Goal: Task Accomplishment & Management: Use online tool/utility

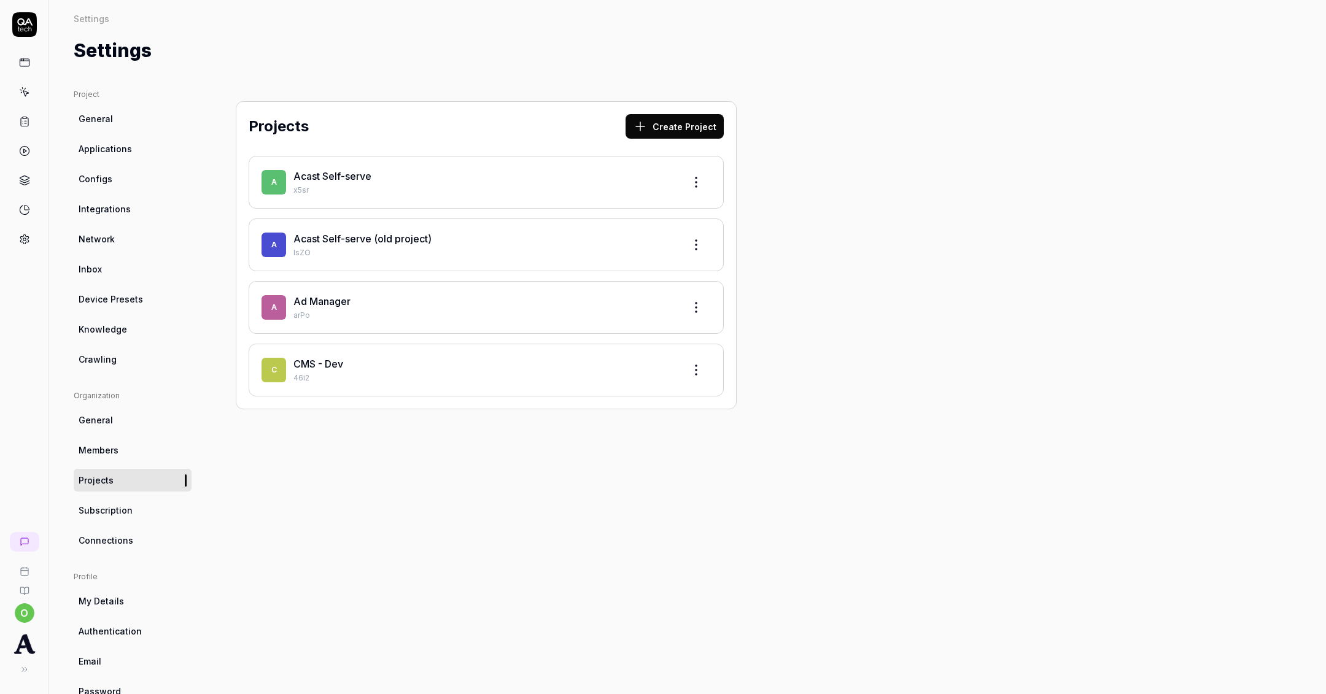
click at [350, 173] on link "Acast Self-serve" at bounding box center [332, 176] width 78 height 12
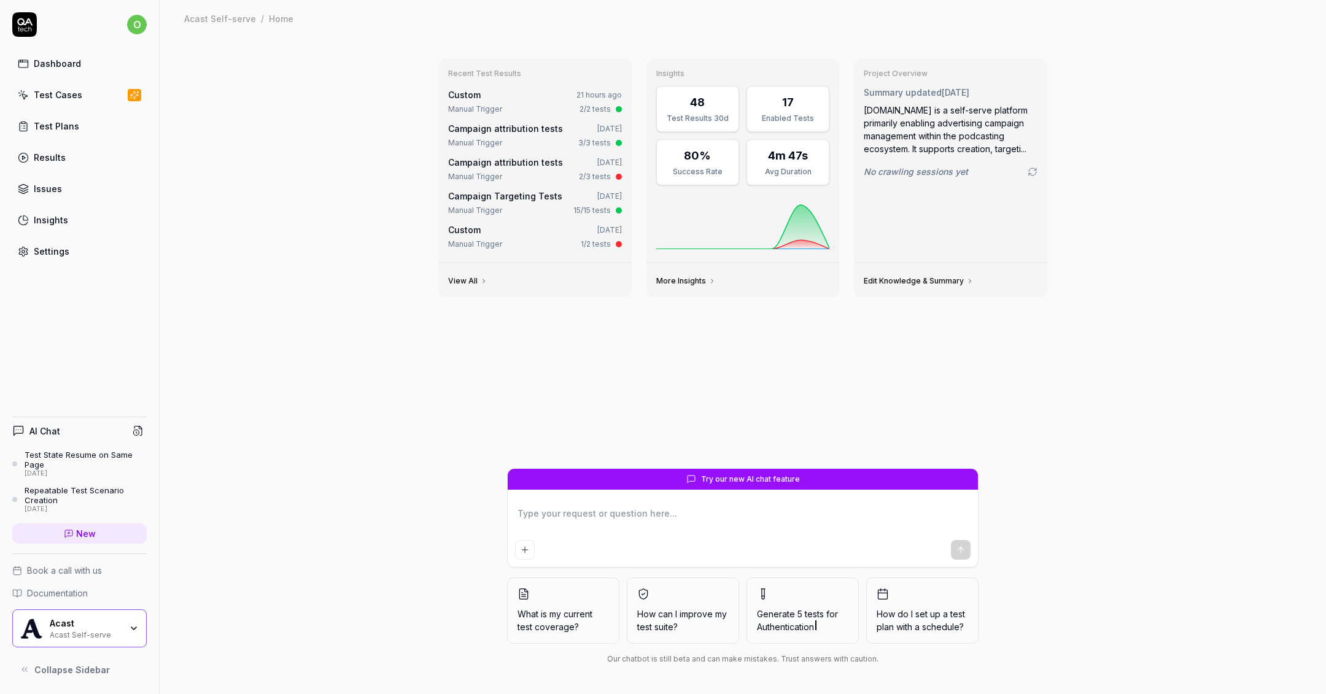
click at [76, 95] on div "Test Cases" at bounding box center [58, 94] width 48 height 13
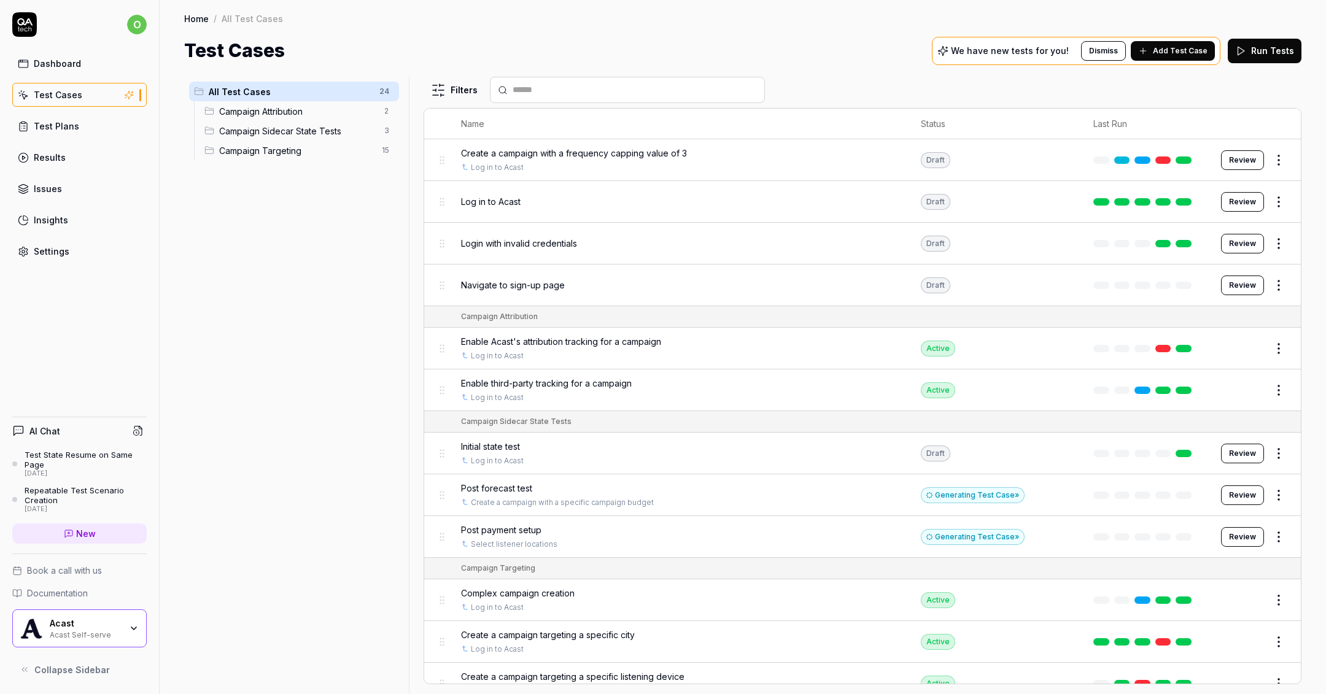
click at [500, 483] on span "Post forecast test" at bounding box center [496, 488] width 71 height 13
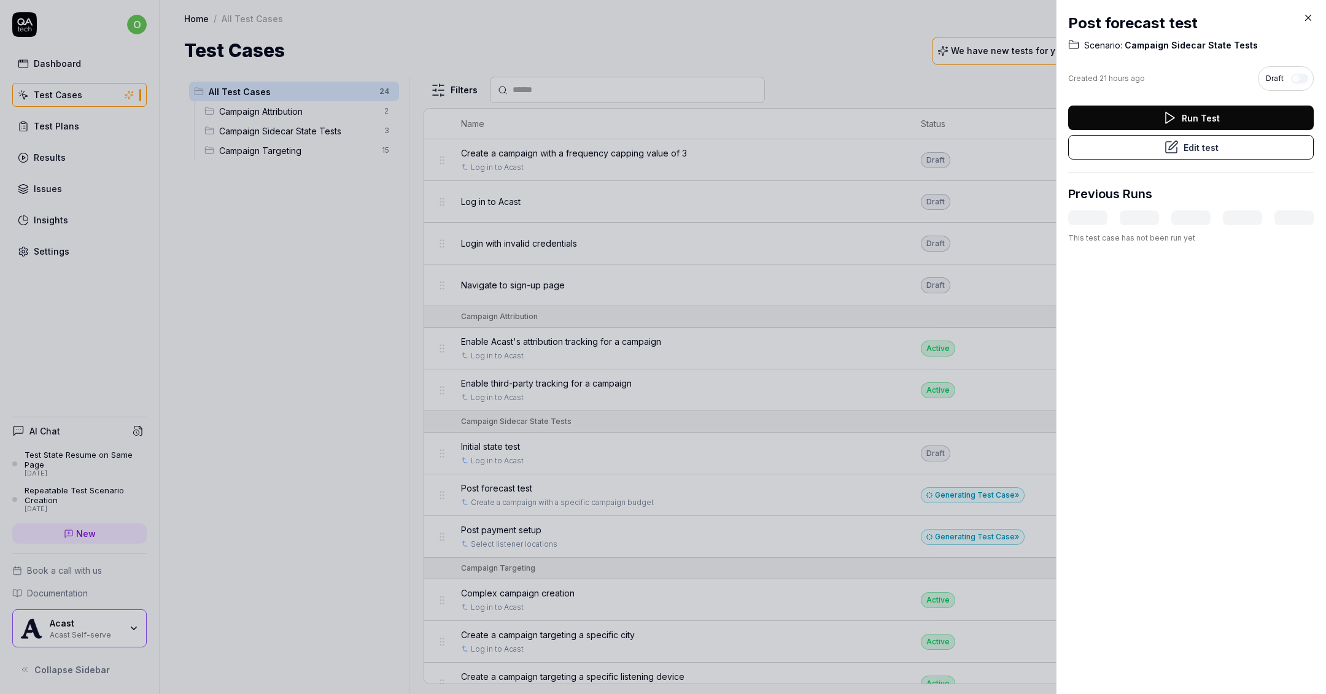
click at [1156, 147] on button "Edit test" at bounding box center [1191, 147] width 246 height 25
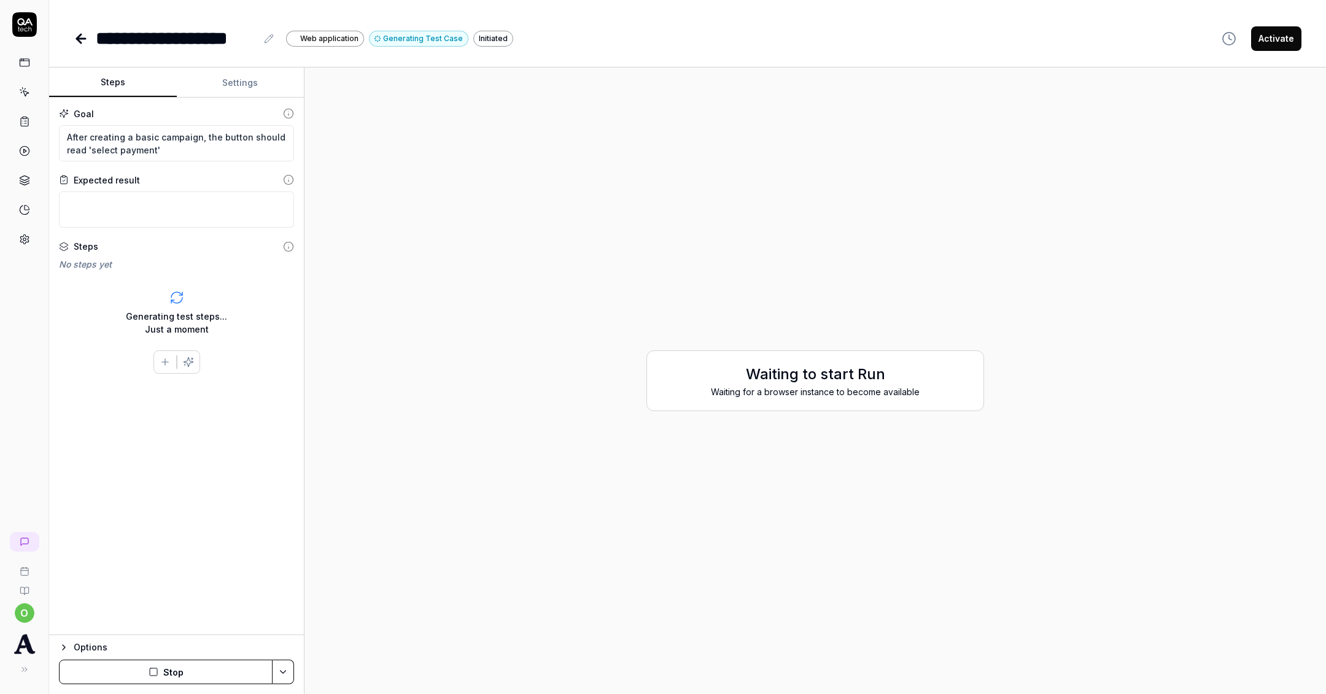
click at [130, 681] on button "Stop" at bounding box center [166, 672] width 214 height 25
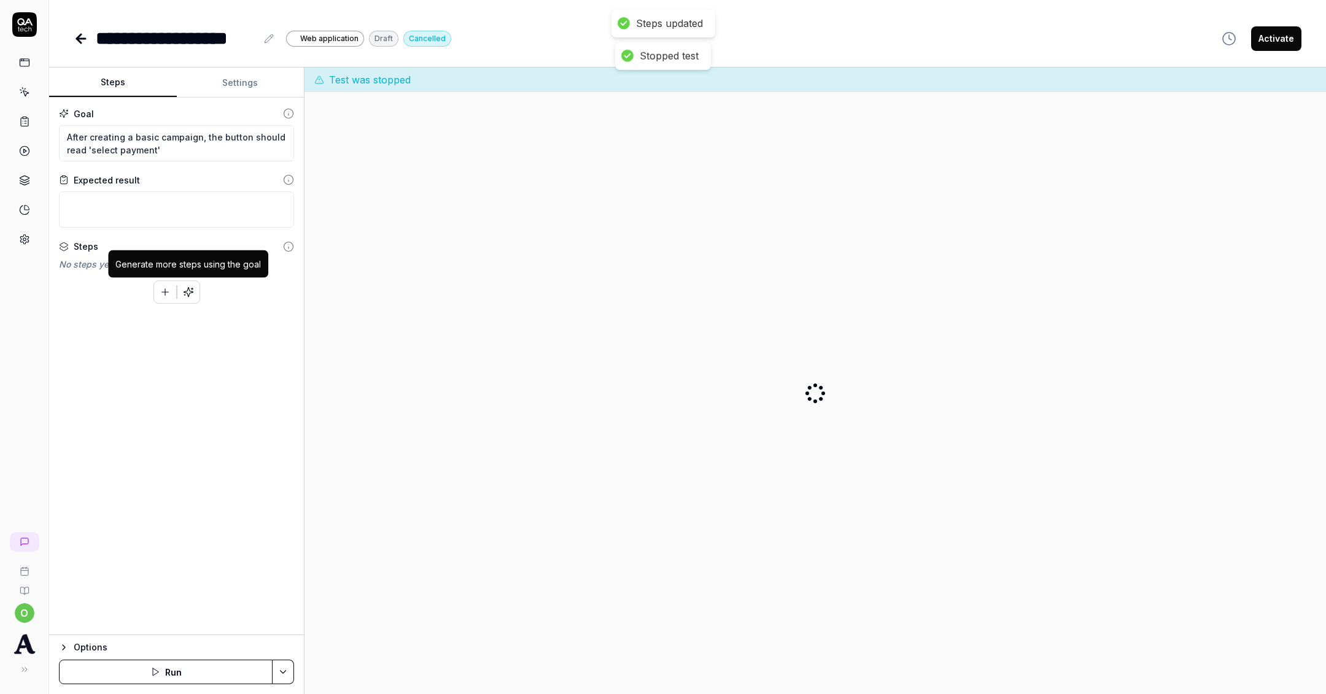
click at [190, 295] on icon "button" at bounding box center [188, 292] width 11 height 11
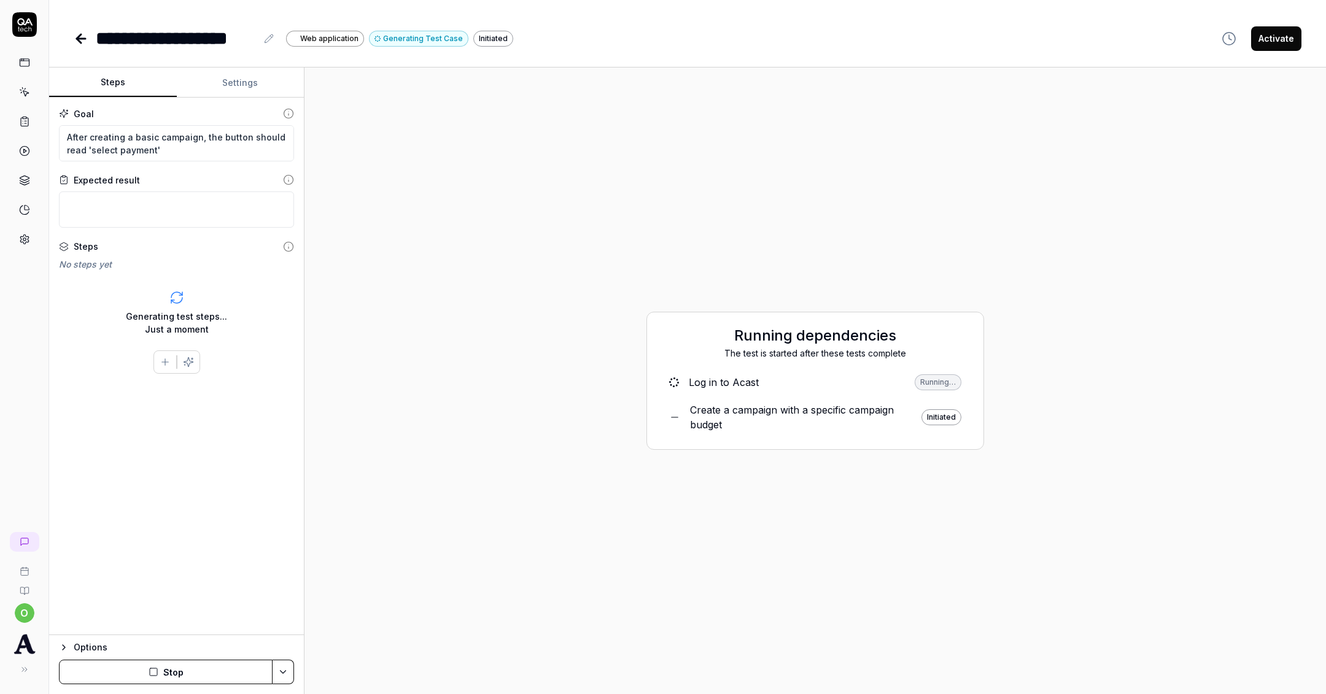
click at [723, 385] on div "Log in to Acast" at bounding box center [724, 382] width 70 height 15
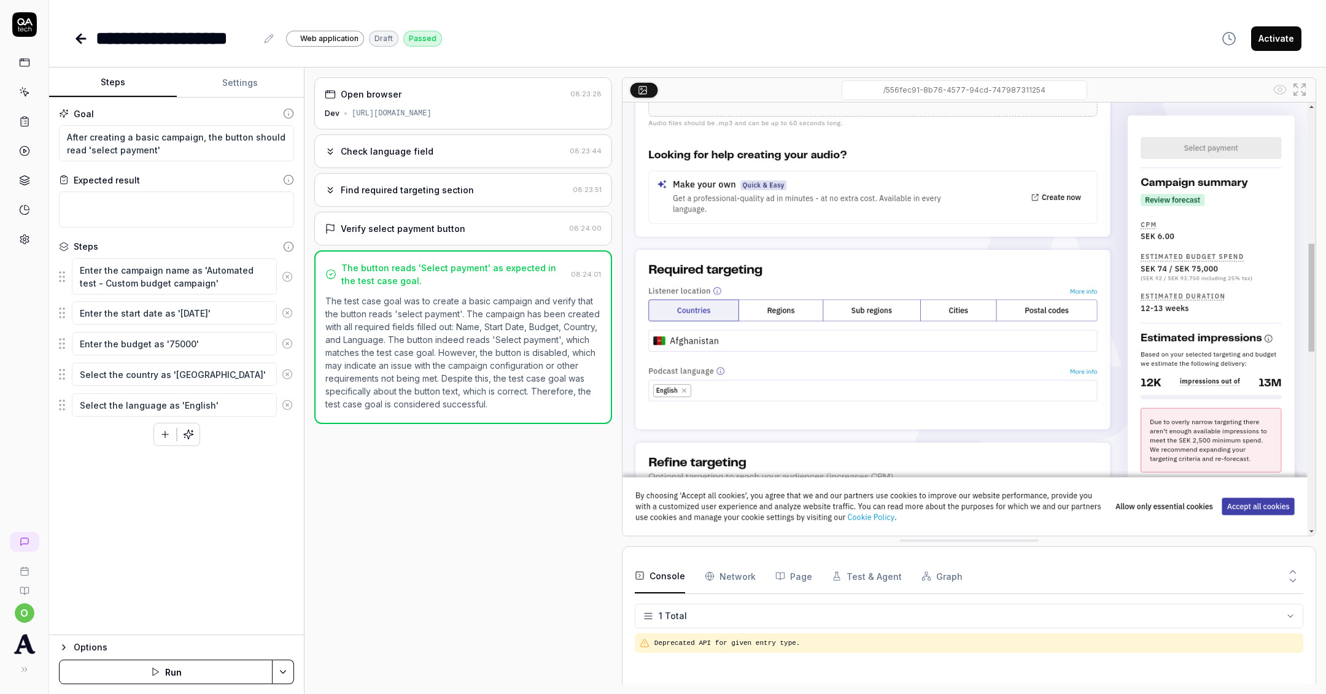
click at [457, 191] on div "Find required targeting section" at bounding box center [407, 190] width 133 height 13
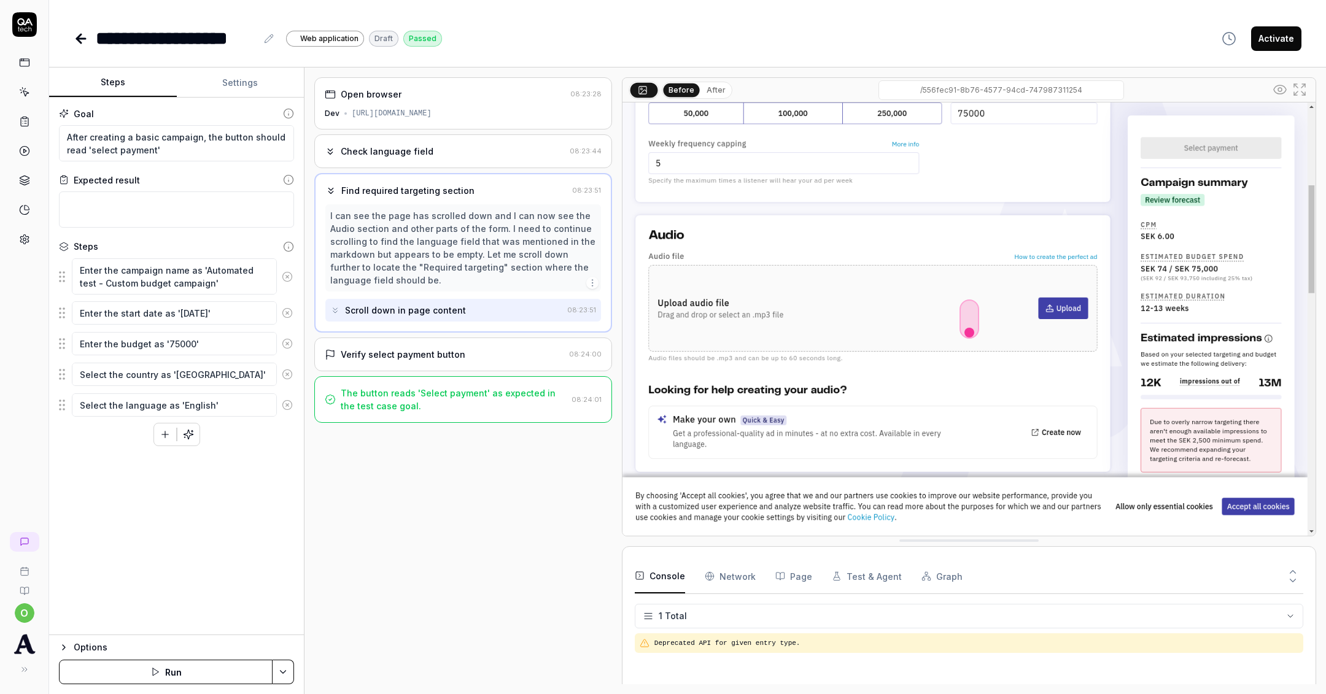
click at [453, 354] on div "Verify select payment button" at bounding box center [403, 354] width 125 height 13
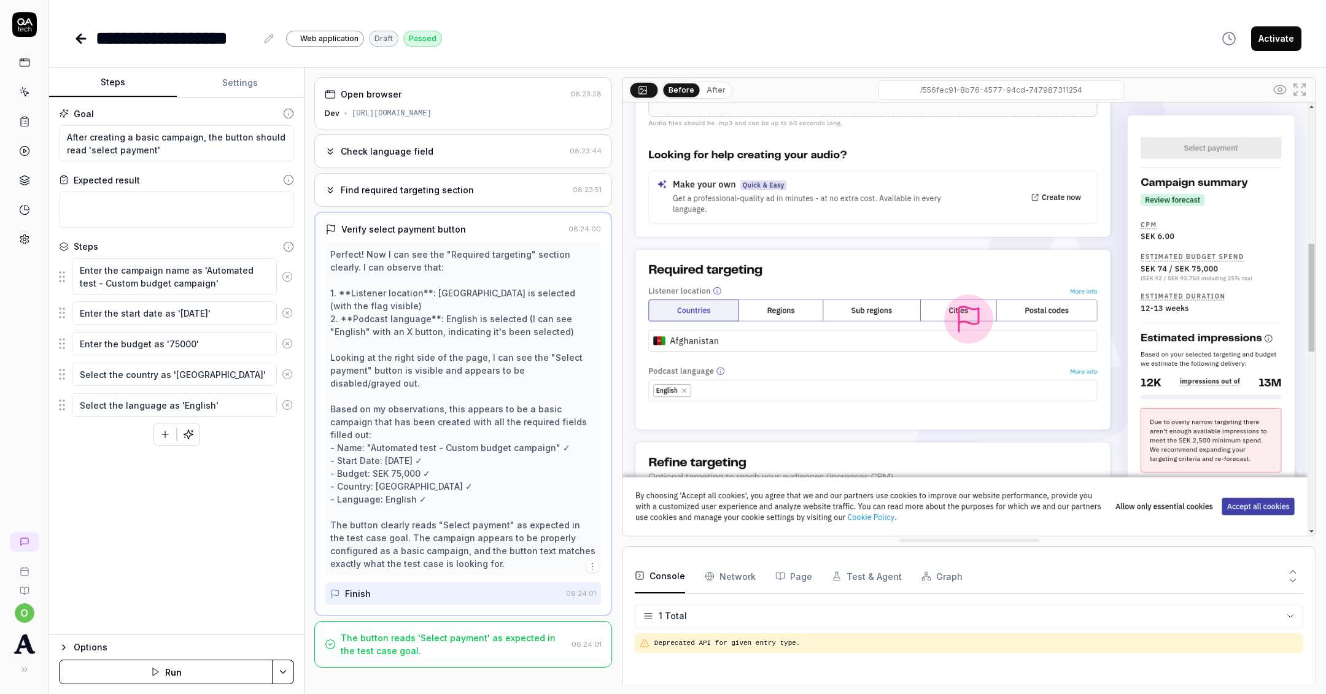
click at [476, 632] on div "The button reads 'Select payment' as expected in the test case goal." at bounding box center [454, 645] width 226 height 26
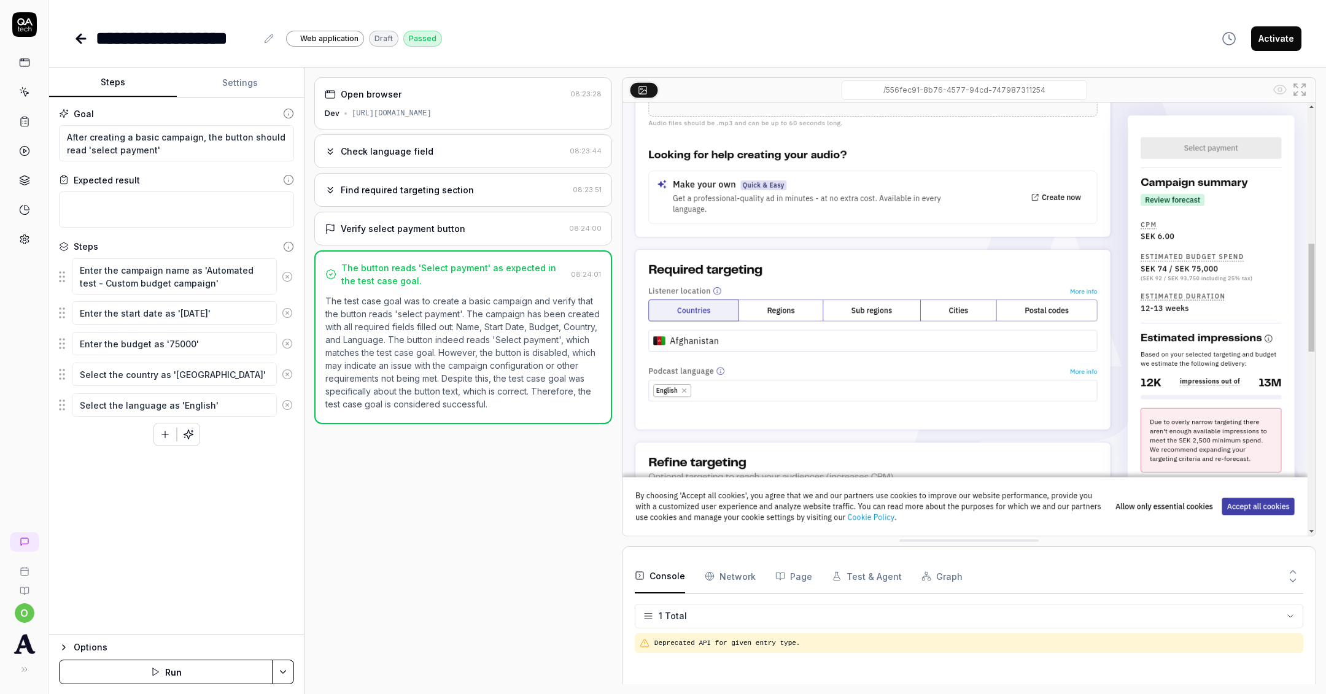
click at [83, 39] on icon at bounding box center [81, 39] width 9 height 0
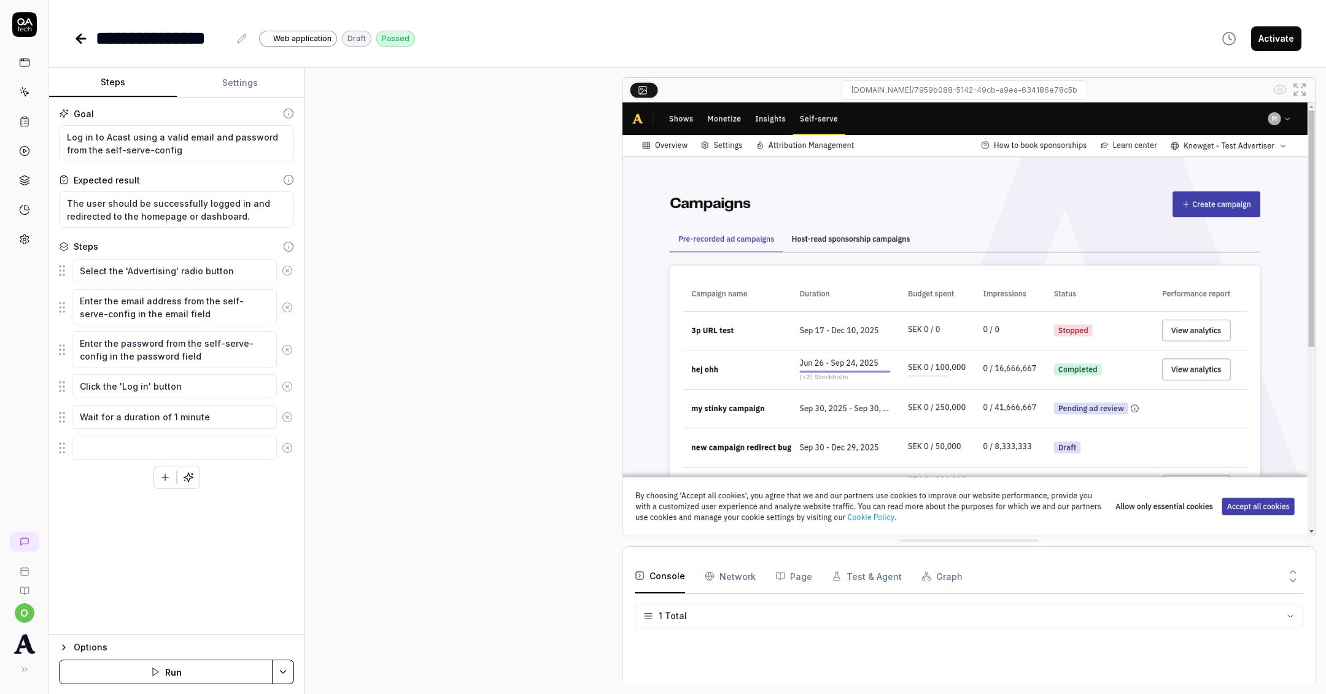
scroll to position [126, 0]
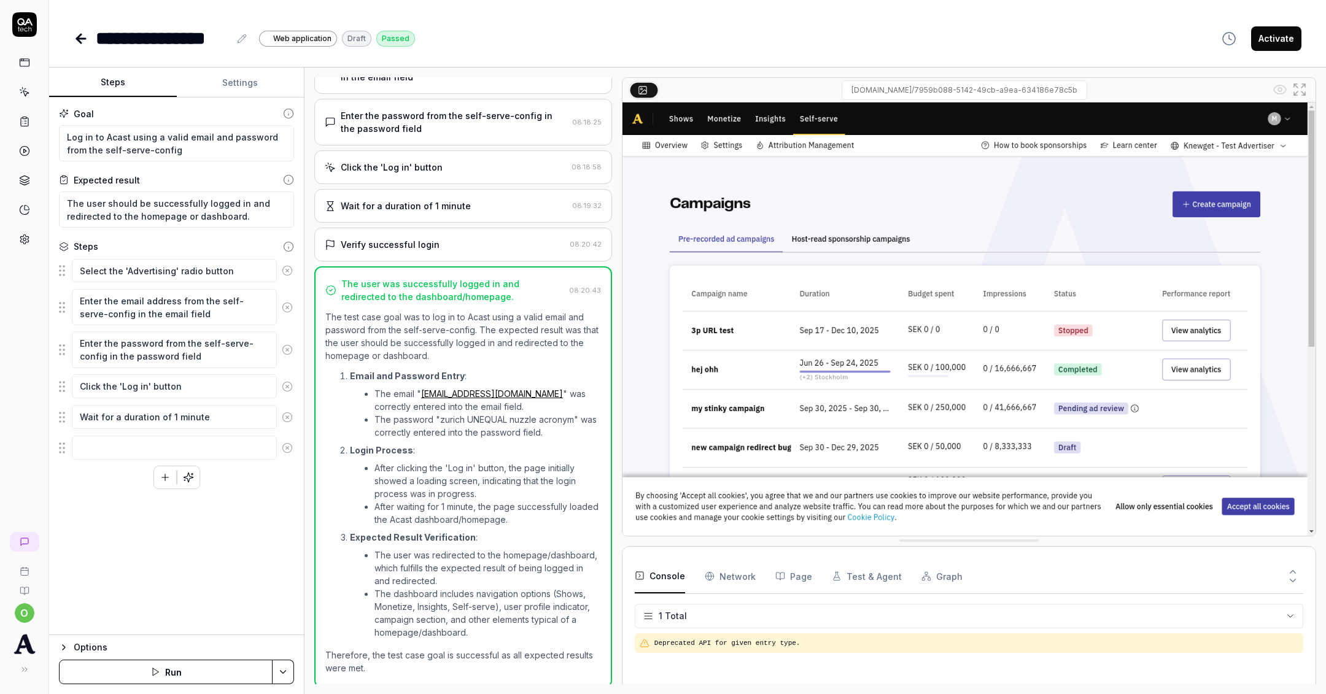
click at [83, 39] on icon at bounding box center [81, 39] width 9 height 0
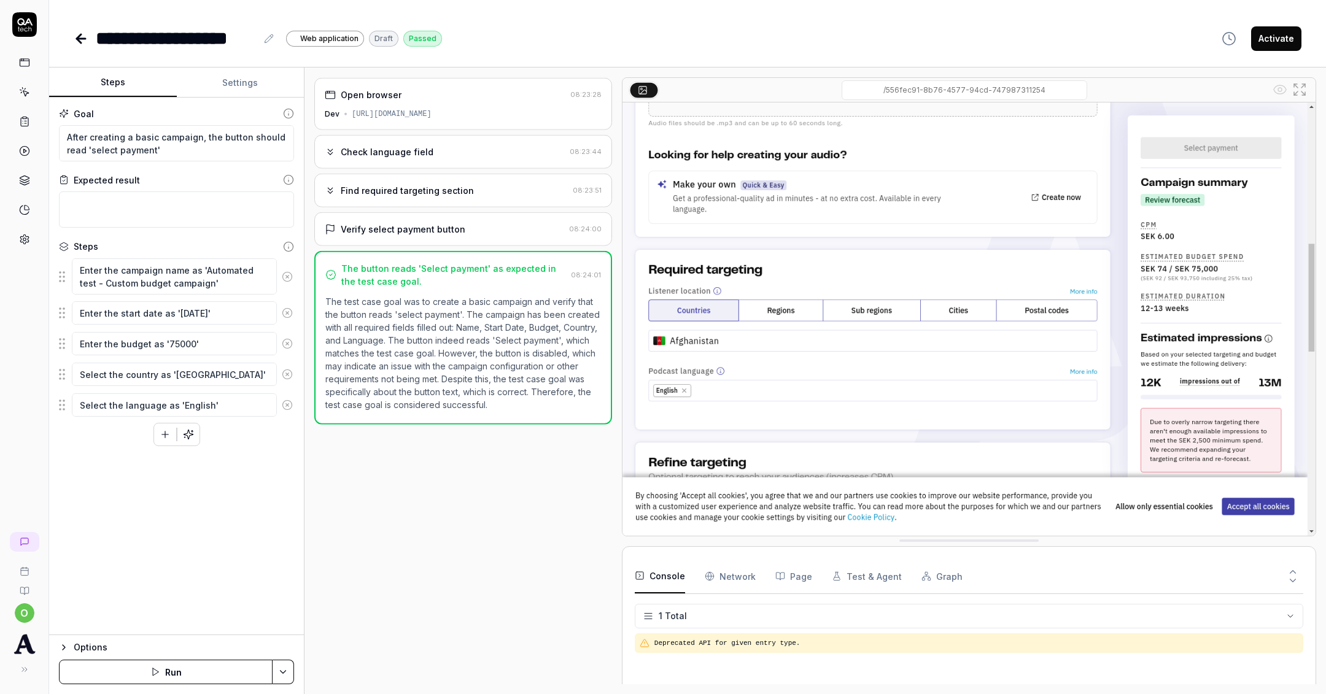
click at [83, 39] on icon at bounding box center [81, 39] width 9 height 0
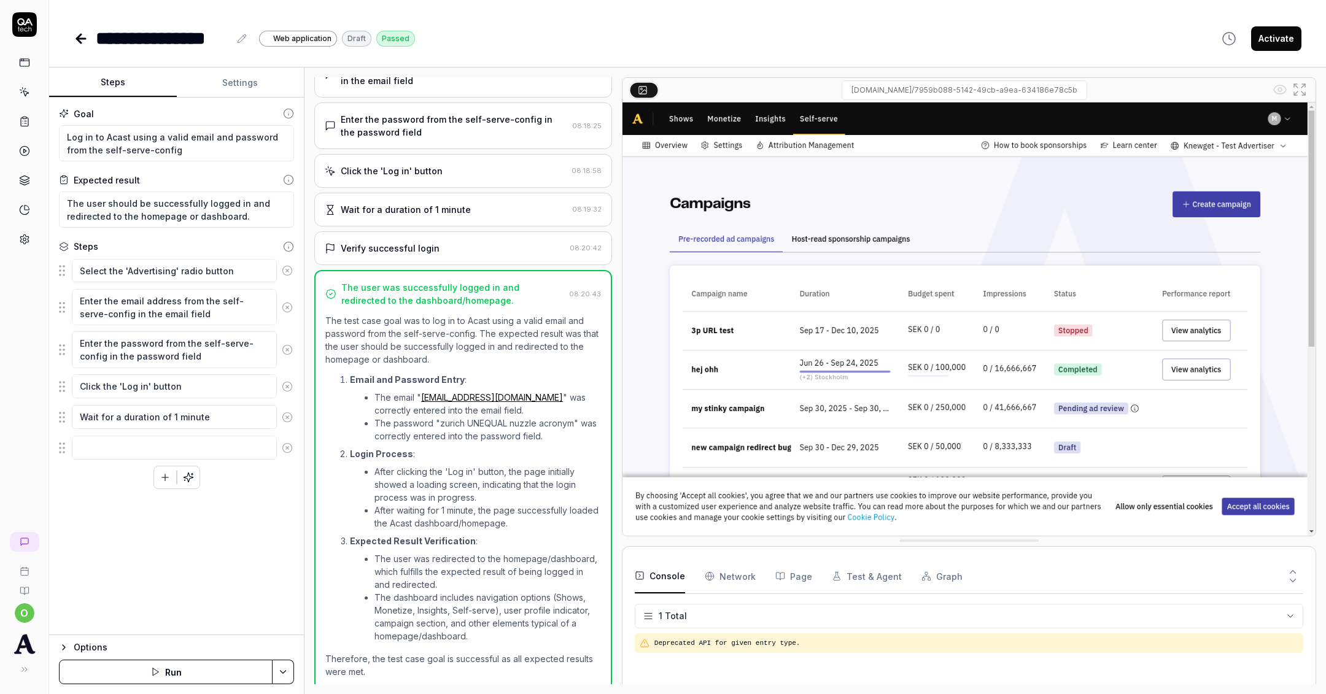
scroll to position [126, 0]
click at [83, 39] on icon at bounding box center [81, 39] width 9 height 0
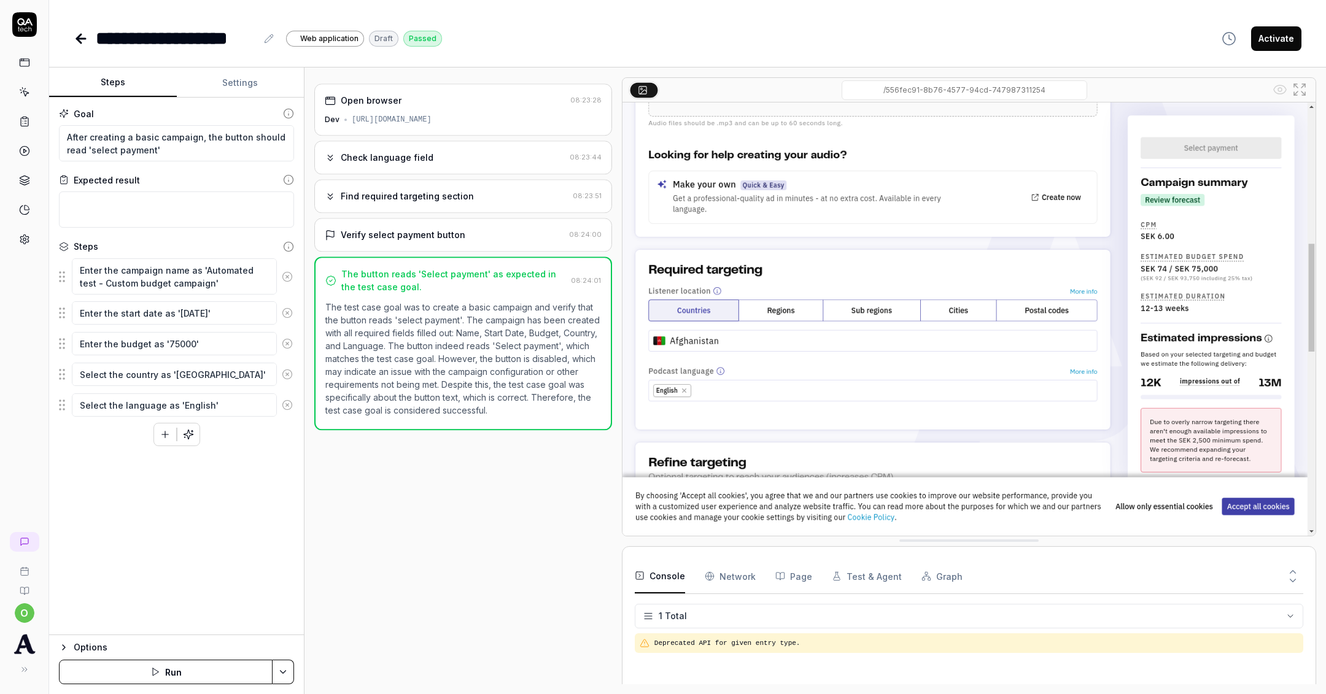
click at [83, 39] on icon at bounding box center [81, 39] width 9 height 0
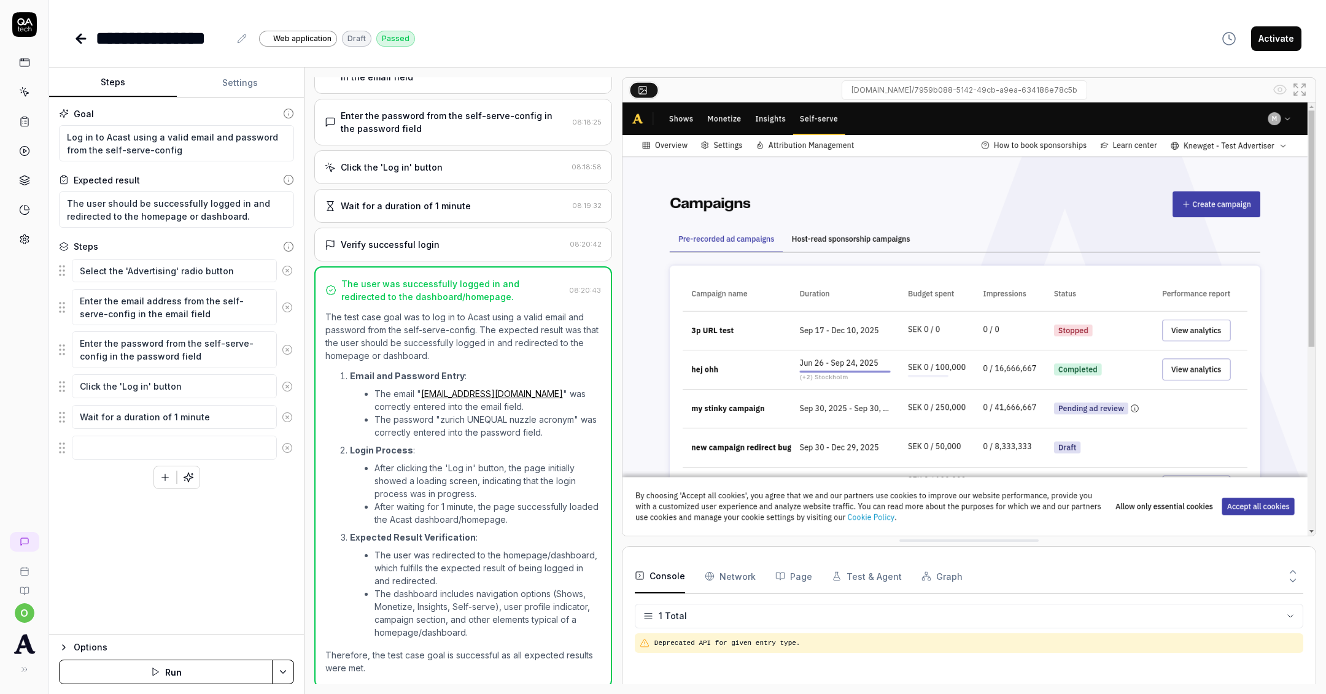
scroll to position [126, 0]
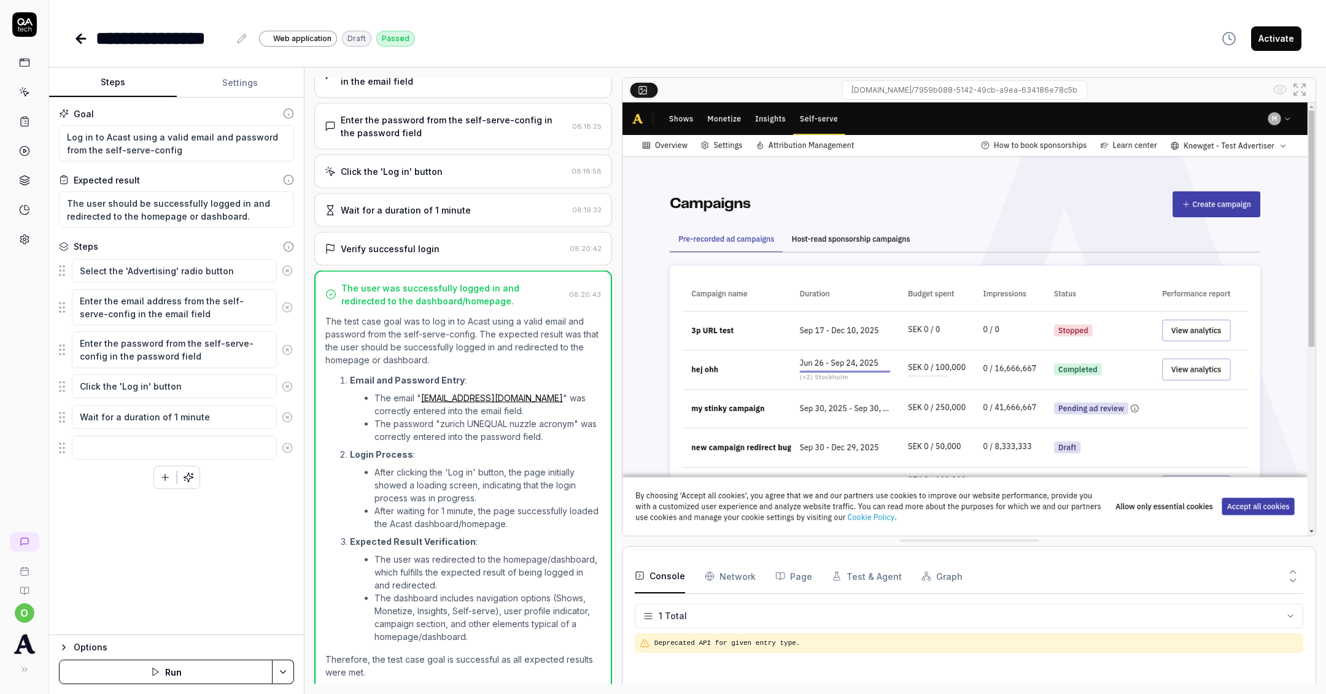
scroll to position [126, 0]
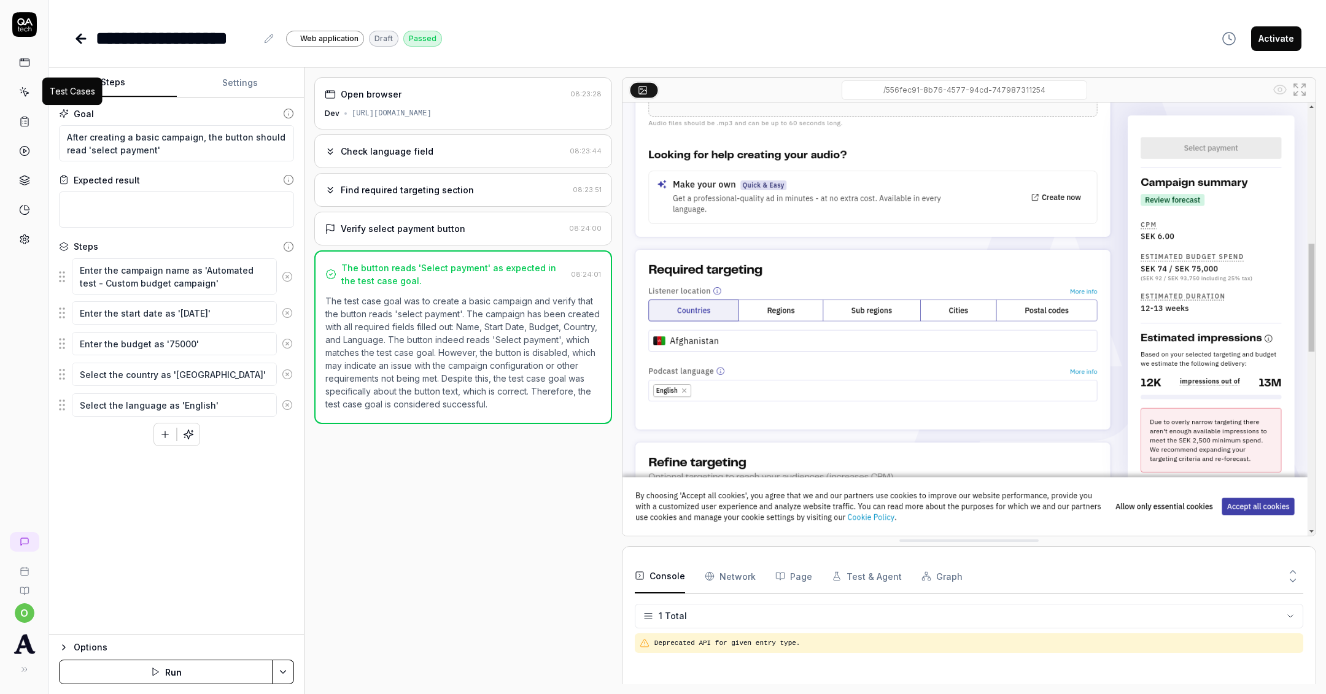
click at [28, 91] on icon at bounding box center [24, 92] width 11 height 11
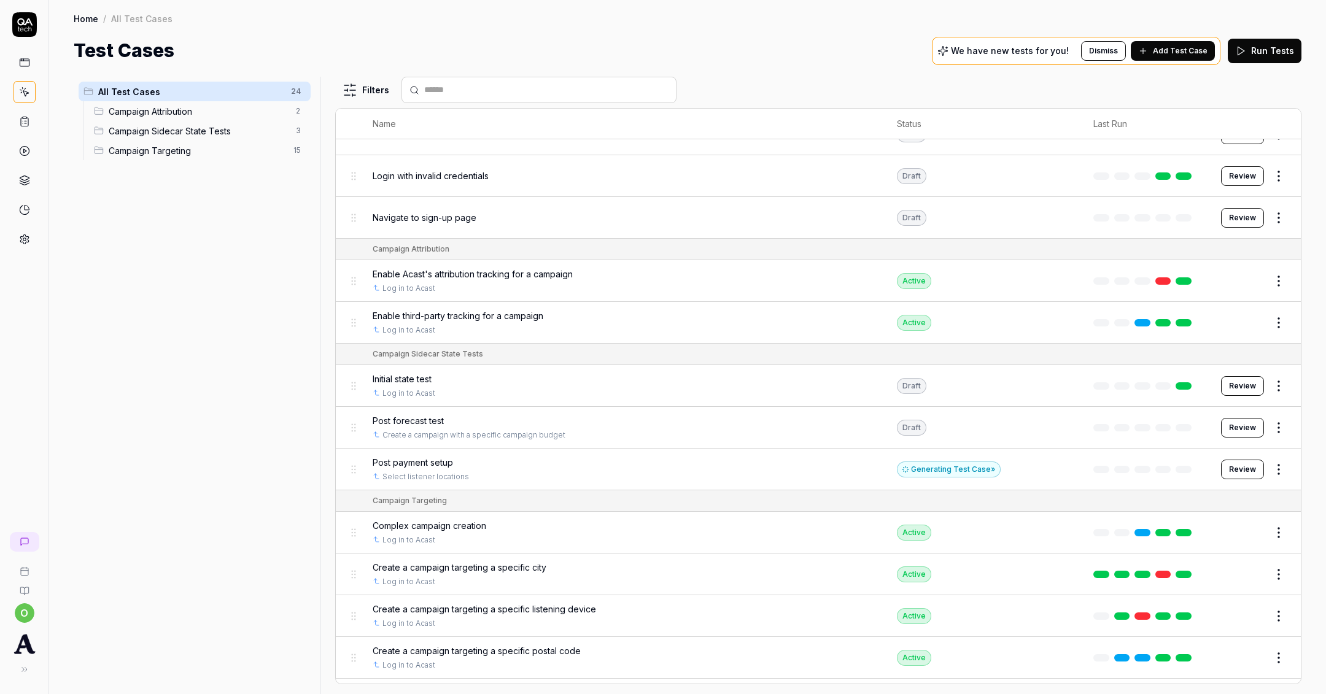
scroll to position [101, 0]
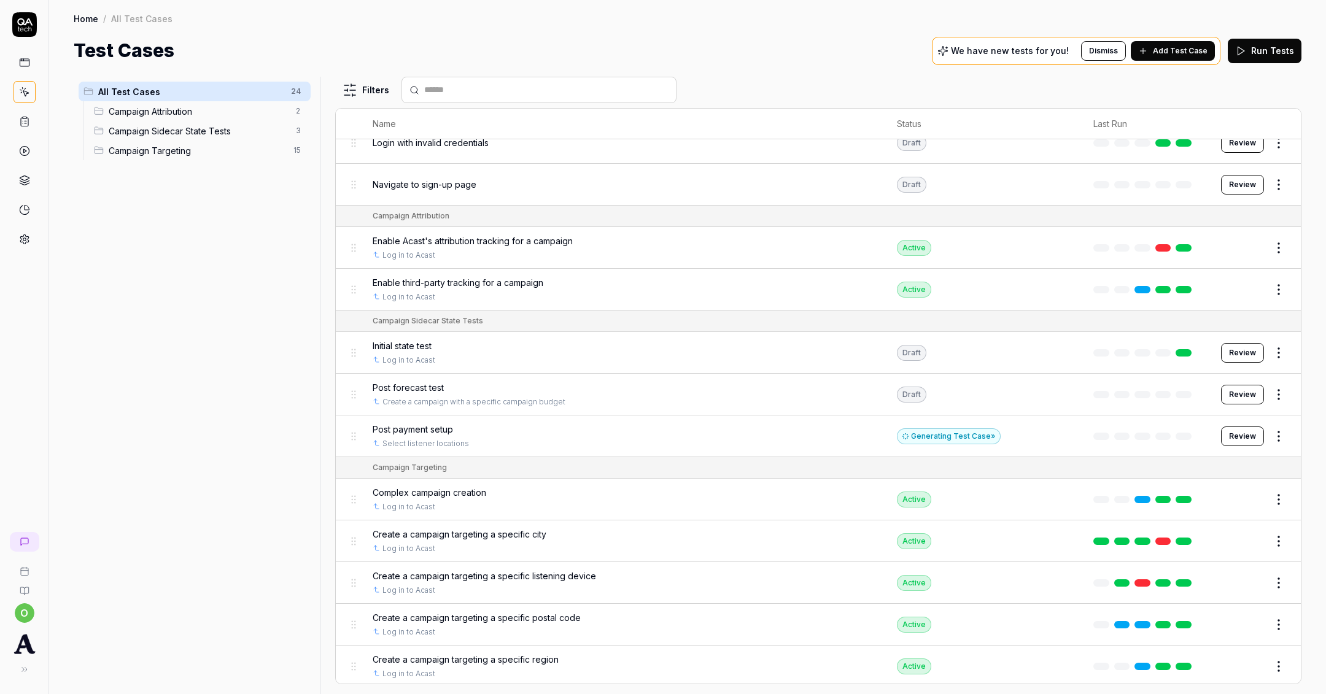
click at [421, 423] on span "Post payment setup" at bounding box center [413, 429] width 80 height 13
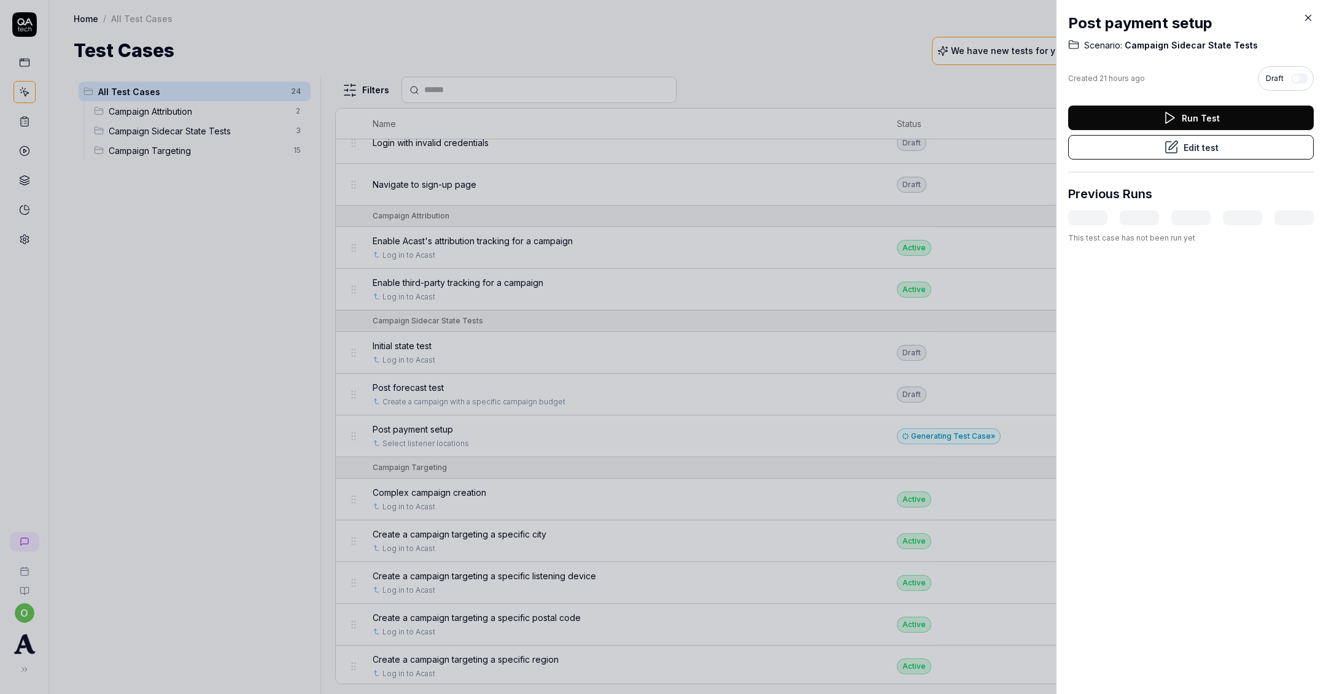
click at [1112, 146] on button "Edit test" at bounding box center [1191, 147] width 246 height 25
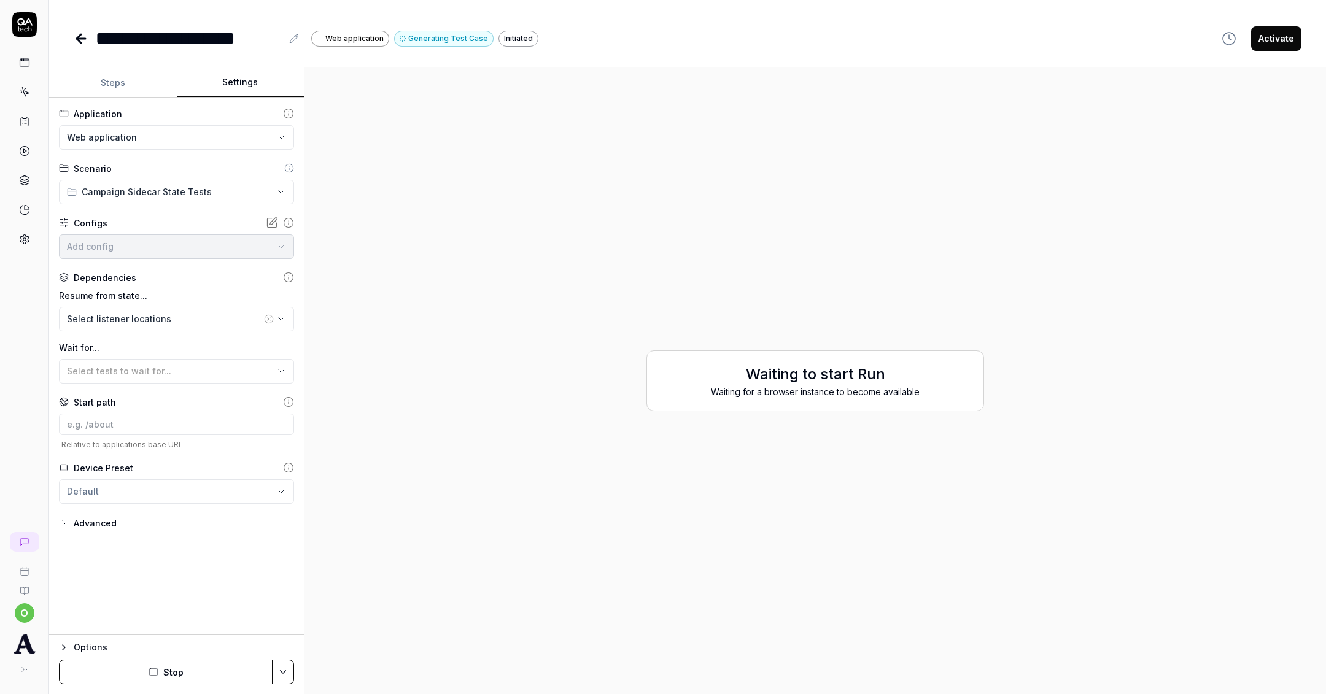
click at [264, 82] on button "Settings" at bounding box center [241, 82] width 128 height 29
click at [97, 86] on button "Steps" at bounding box center [113, 82] width 128 height 29
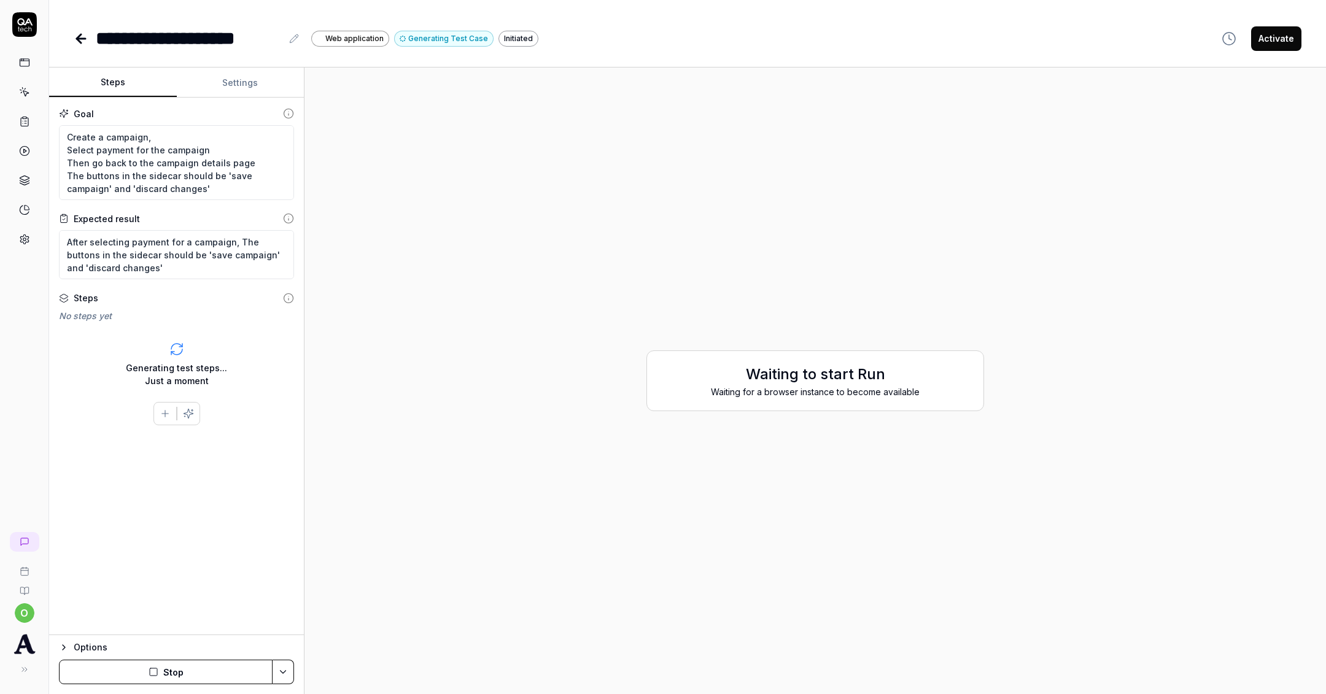
drag, startPoint x: 172, startPoint y: 659, endPoint x: 169, endPoint y: 665, distance: 6.9
click at [173, 660] on button "Stop" at bounding box center [166, 672] width 214 height 25
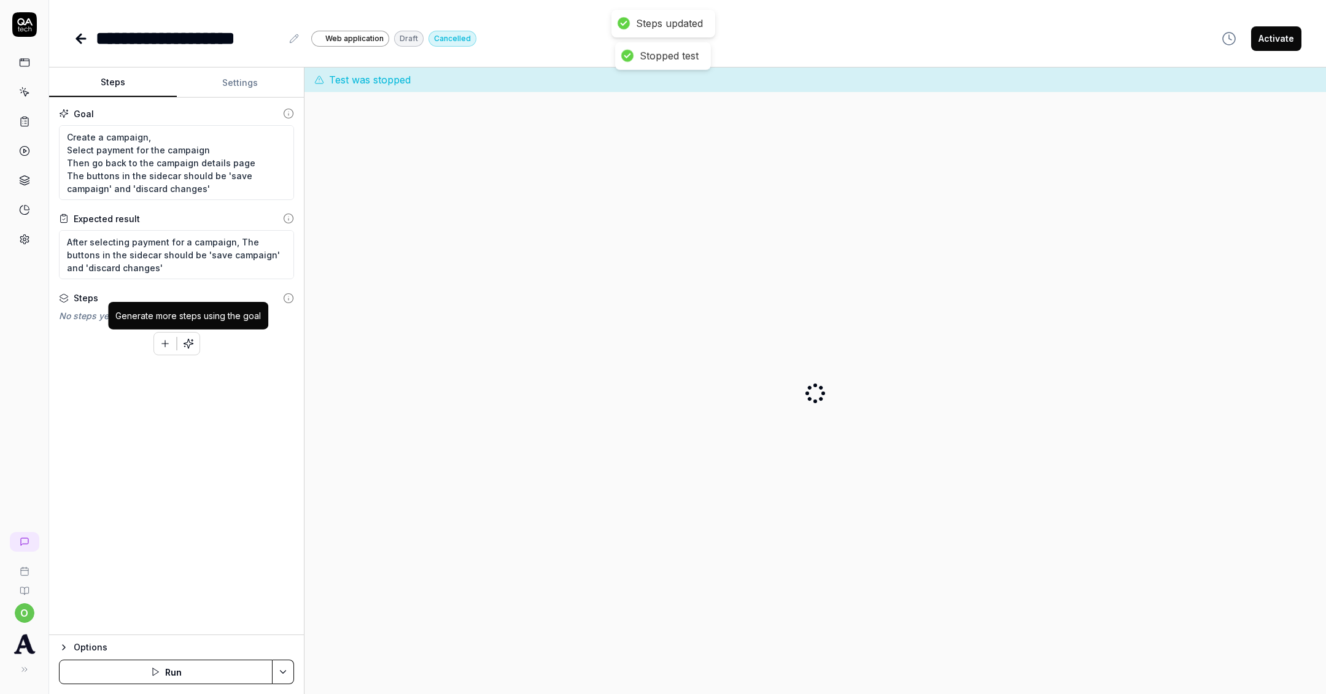
click at [180, 345] on button "button" at bounding box center [188, 344] width 22 height 22
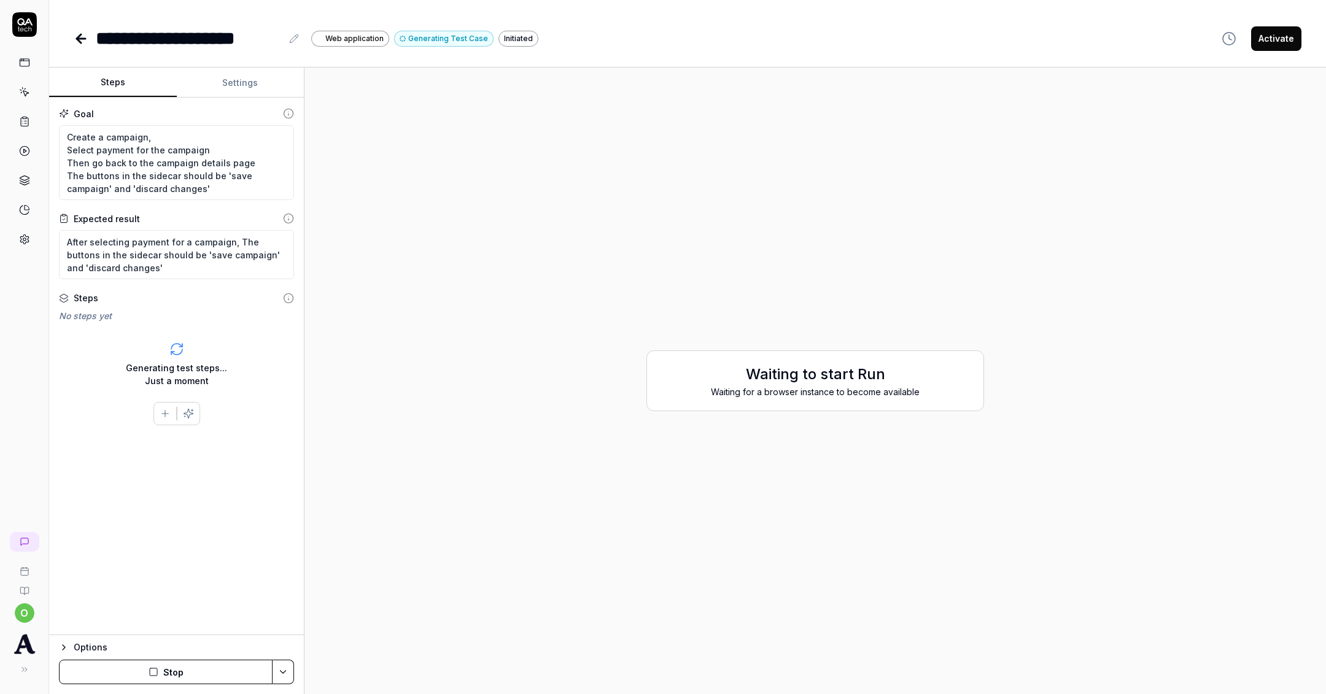
click at [83, 39] on icon at bounding box center [81, 39] width 9 height 0
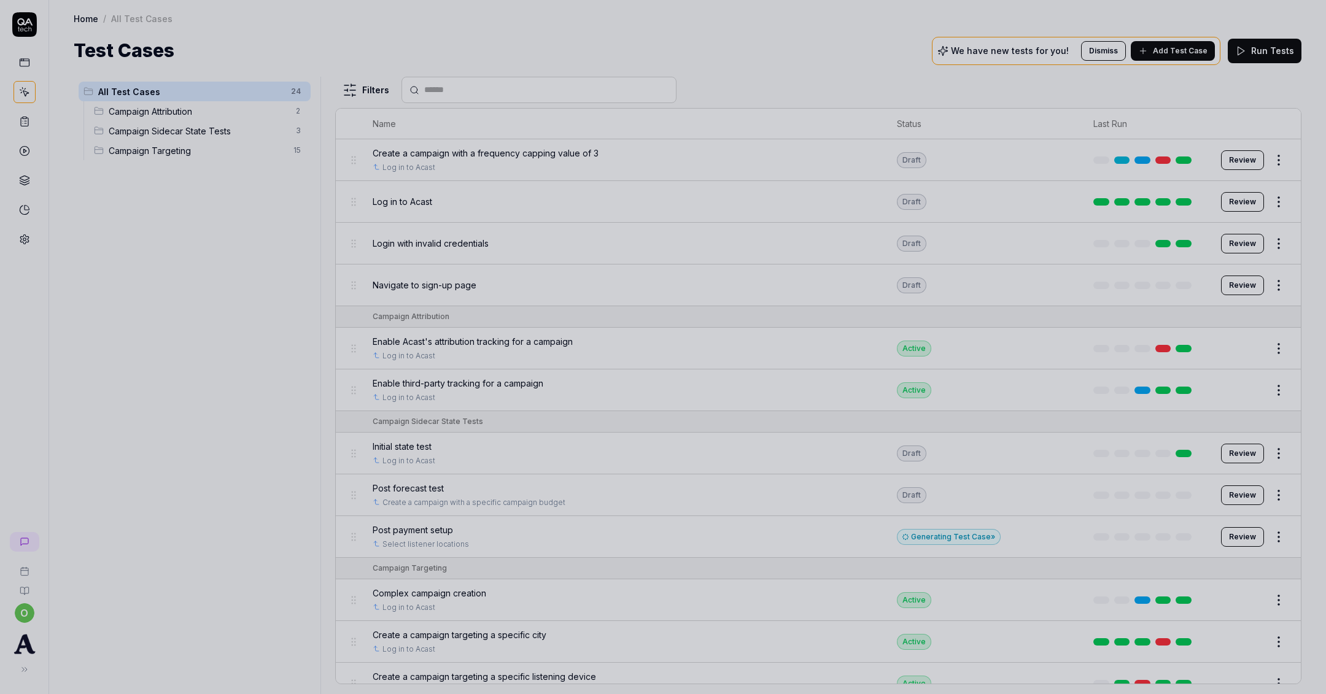
click at [533, 266] on div at bounding box center [663, 347] width 1326 height 694
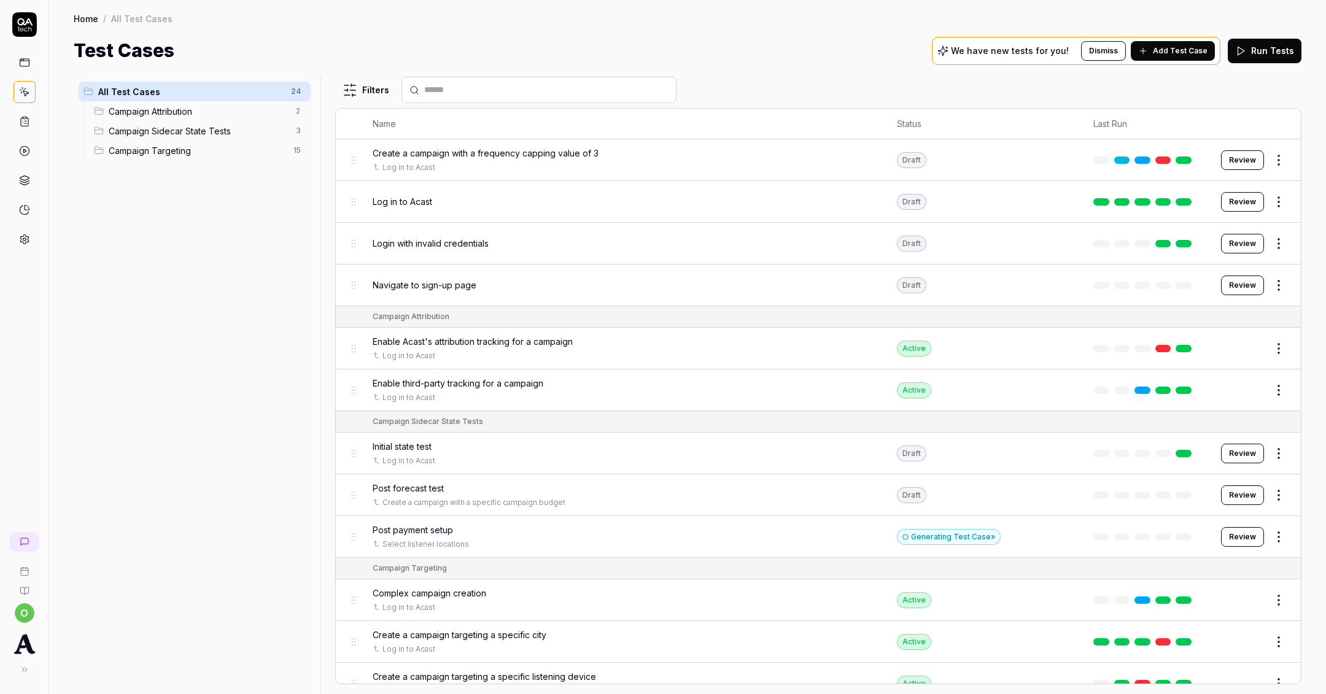
click at [416, 525] on span "Post payment setup" at bounding box center [413, 530] width 80 height 13
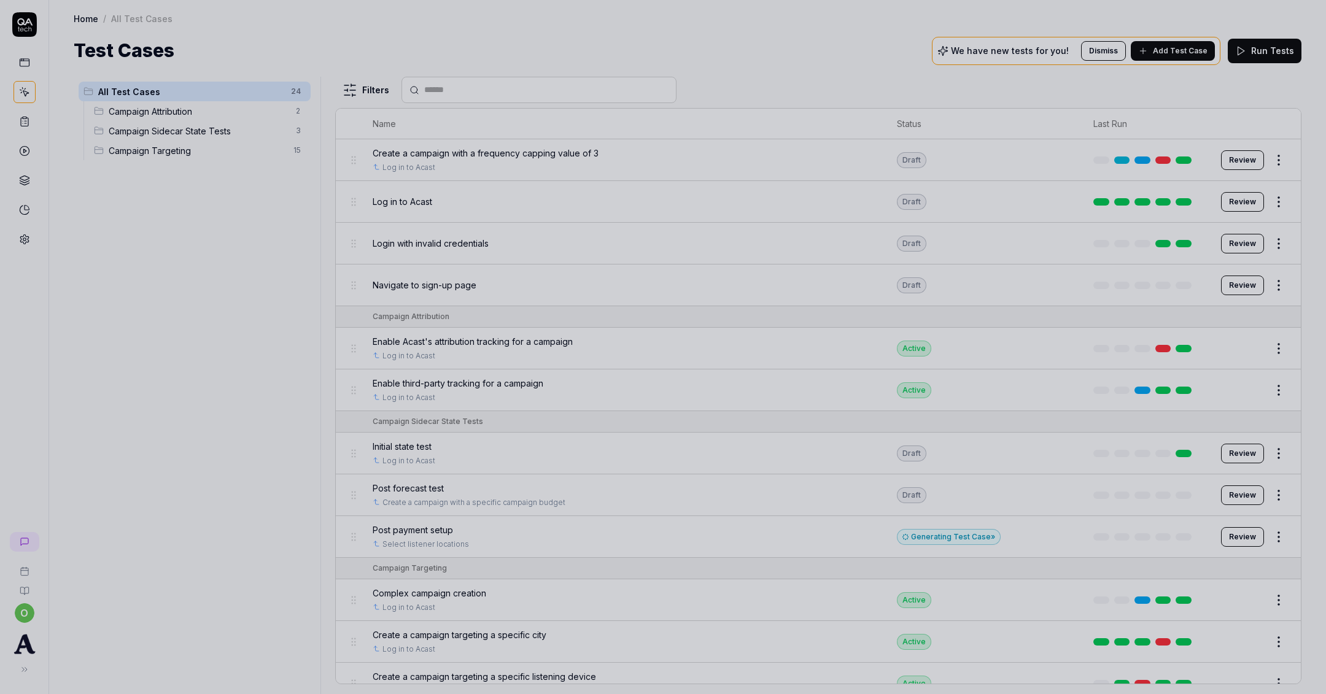
click at [630, 102] on div at bounding box center [663, 347] width 1326 height 694
click at [619, 323] on div at bounding box center [663, 347] width 1326 height 694
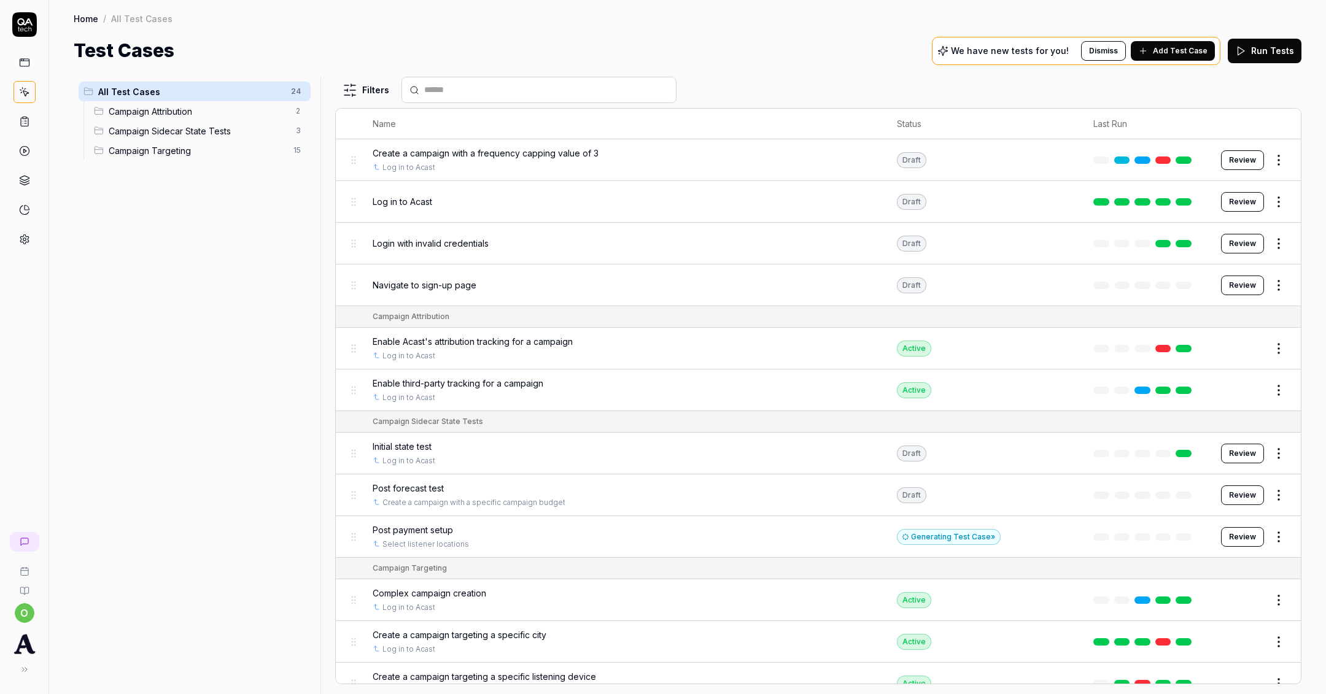
click at [416, 542] on link "Select listener locations" at bounding box center [425, 544] width 87 height 11
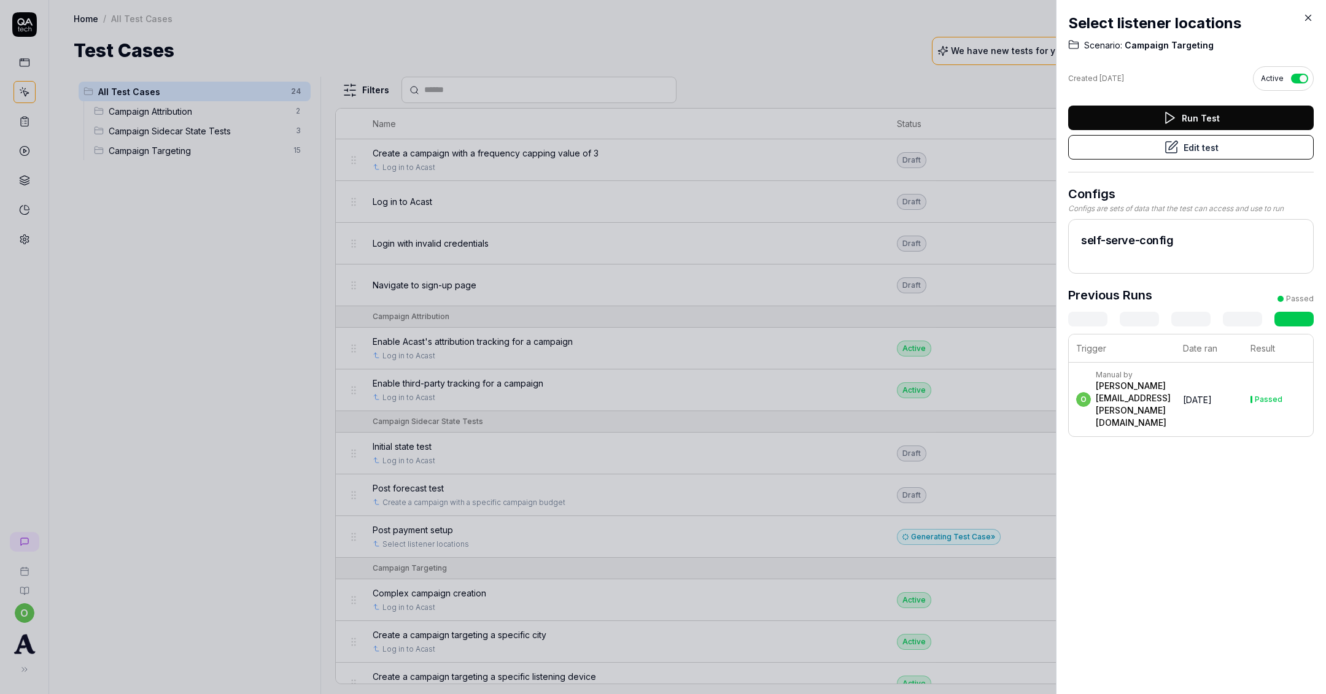
click at [416, 538] on div at bounding box center [663, 347] width 1326 height 694
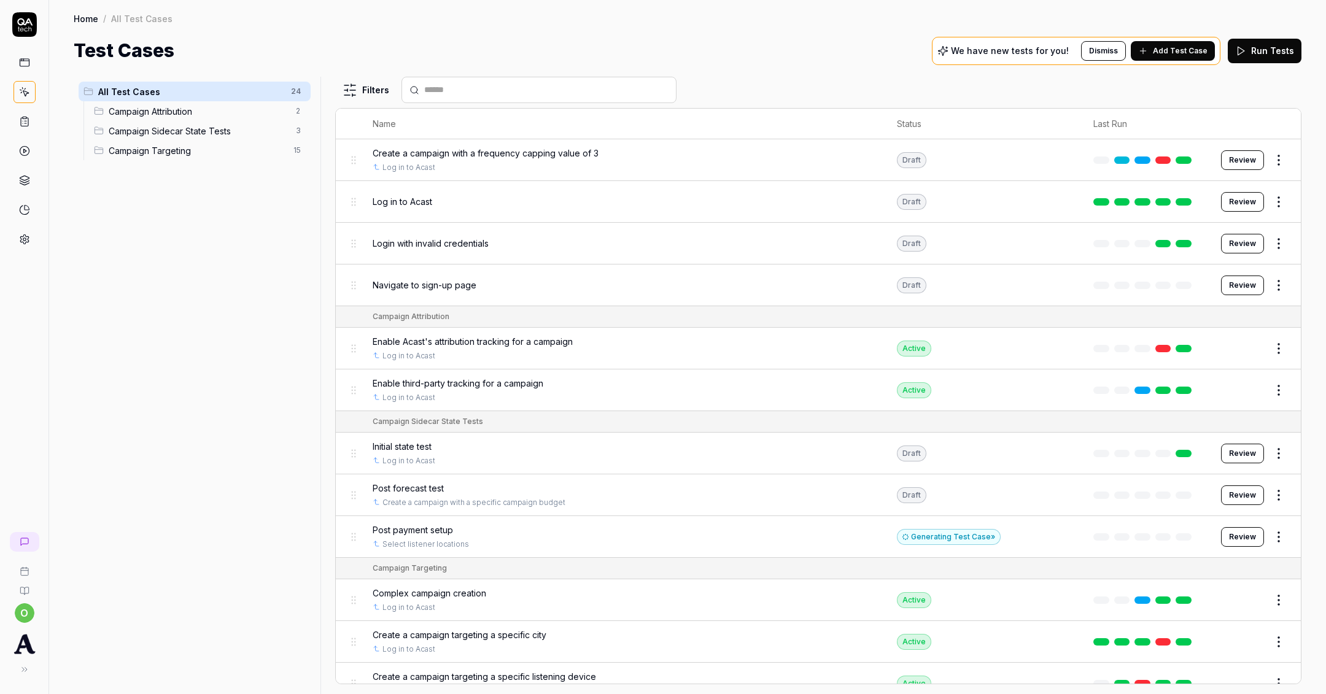
click at [422, 529] on span "Post payment setup" at bounding box center [413, 530] width 80 height 13
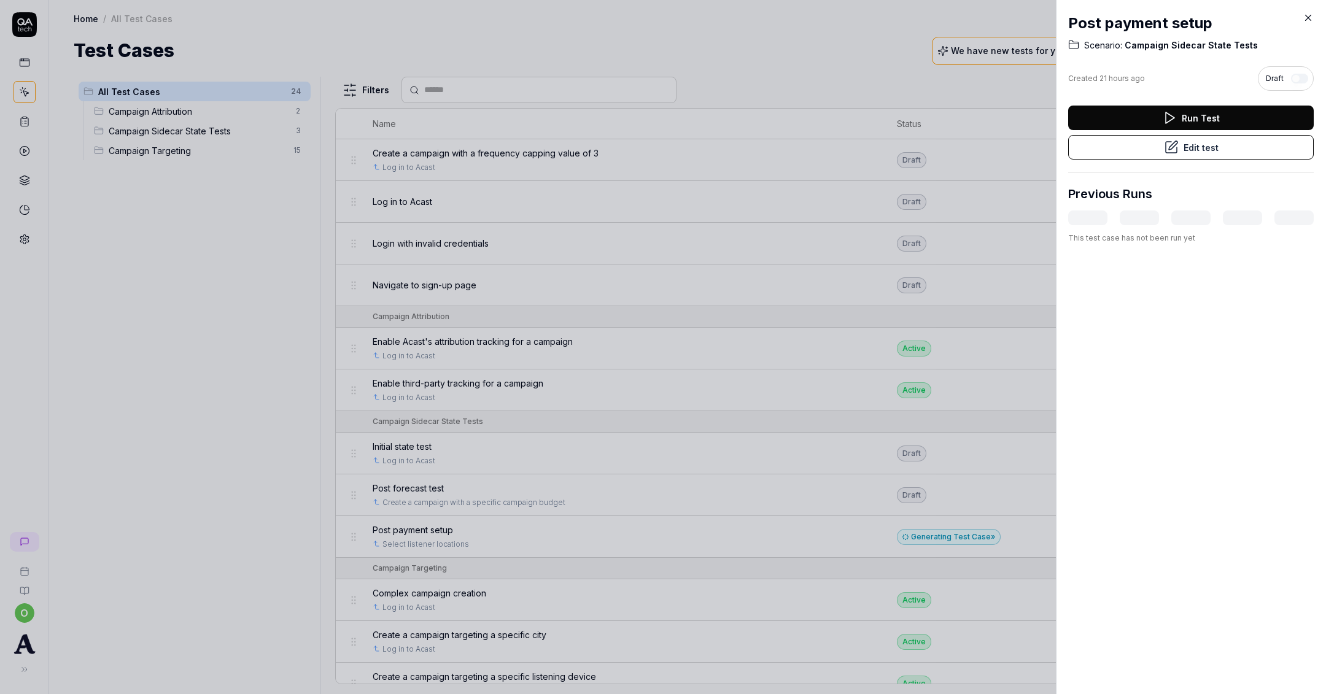
click at [1096, 160] on div "Run Test Edit test" at bounding box center [1191, 139] width 246 height 67
click at [1105, 151] on button "Edit test" at bounding box center [1191, 147] width 246 height 25
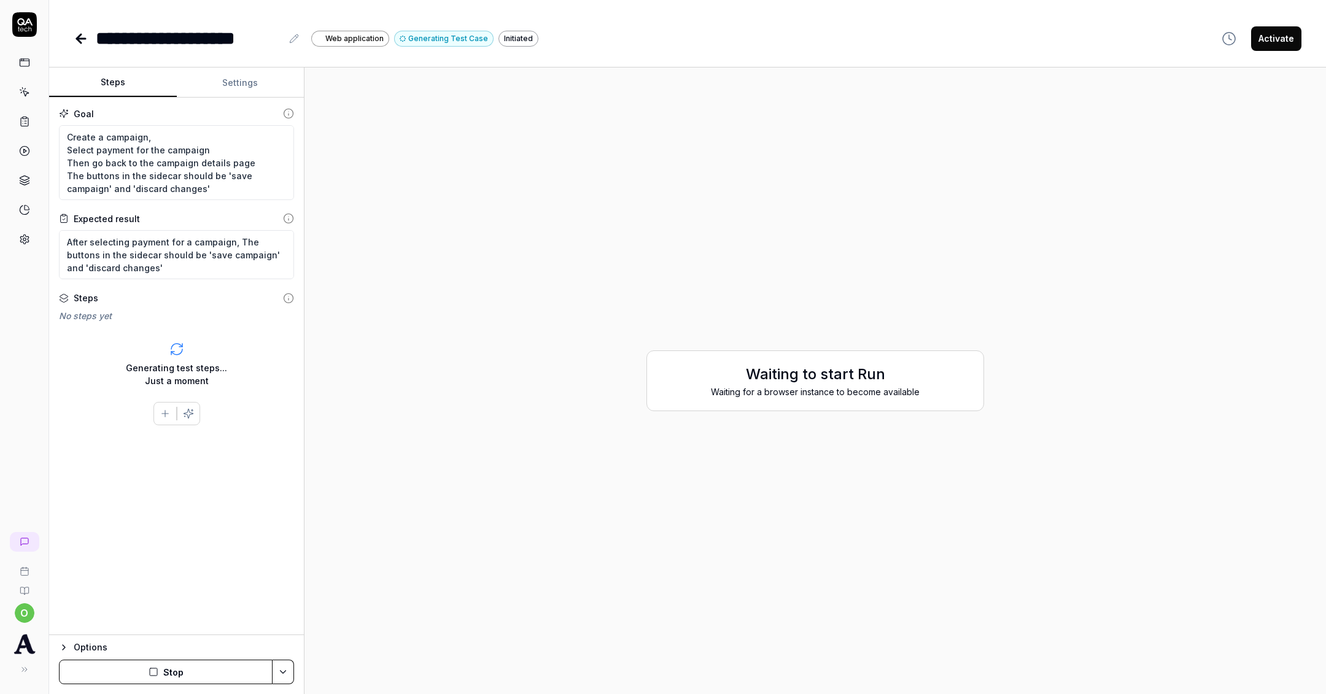
click at [426, 42] on button "Generating Test Case" at bounding box center [443, 39] width 99 height 16
click at [164, 681] on button "Stop" at bounding box center [166, 672] width 214 height 25
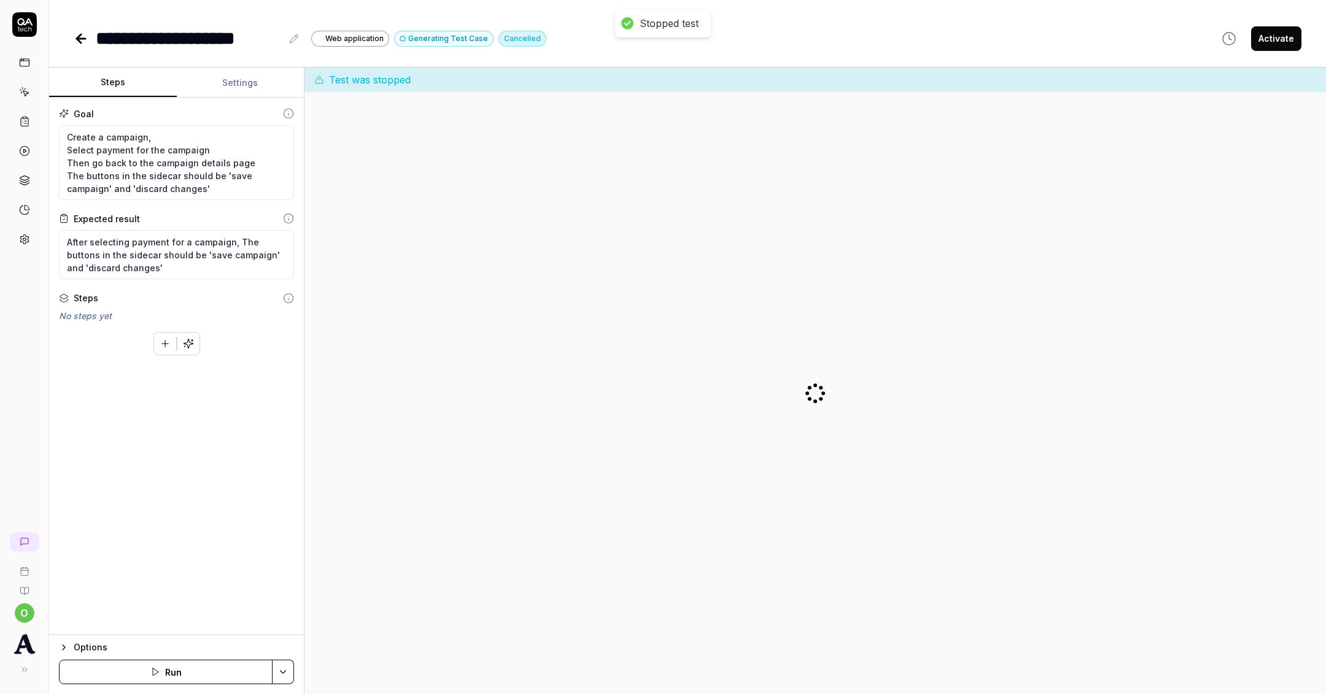
click at [188, 350] on button "button" at bounding box center [188, 344] width 22 height 22
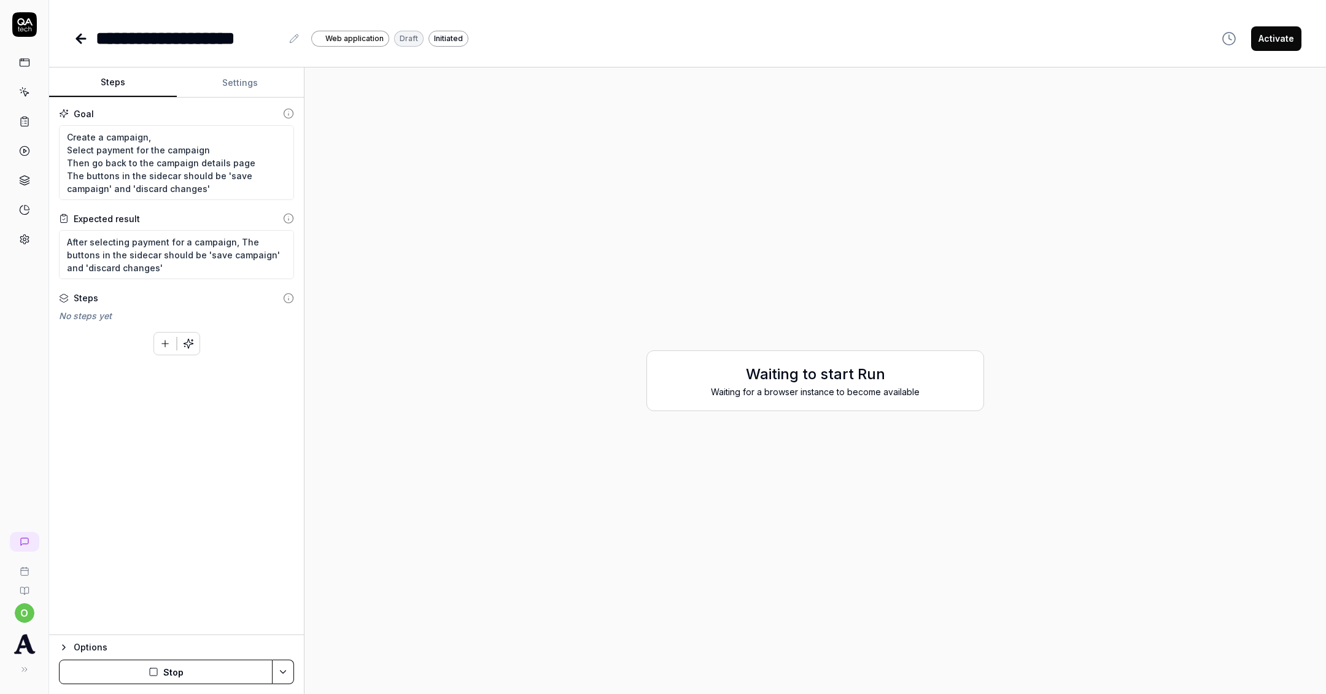
type textarea "*"
